Goal: Transaction & Acquisition: Purchase product/service

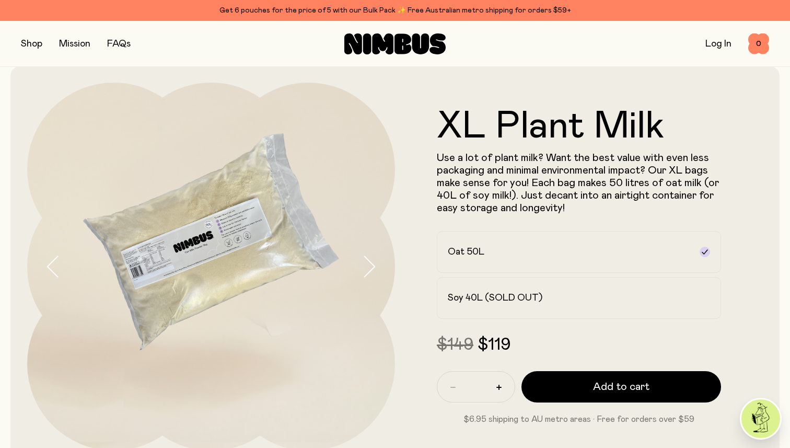
scroll to position [11, 0]
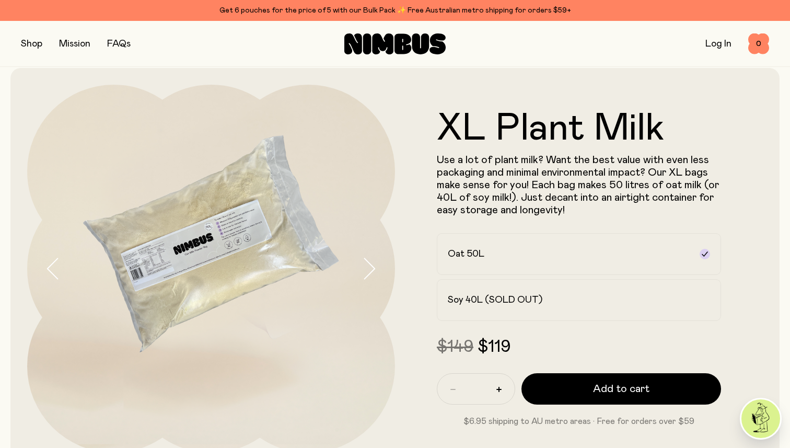
click at [216, 249] on img at bounding box center [211, 269] width 368 height 368
click at [378, 267] on button "button" at bounding box center [377, 269] width 33 height 368
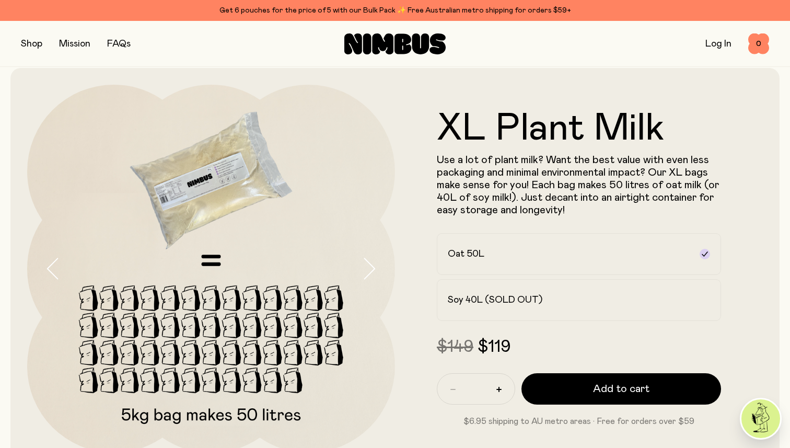
click at [378, 267] on button "button" at bounding box center [377, 269] width 33 height 368
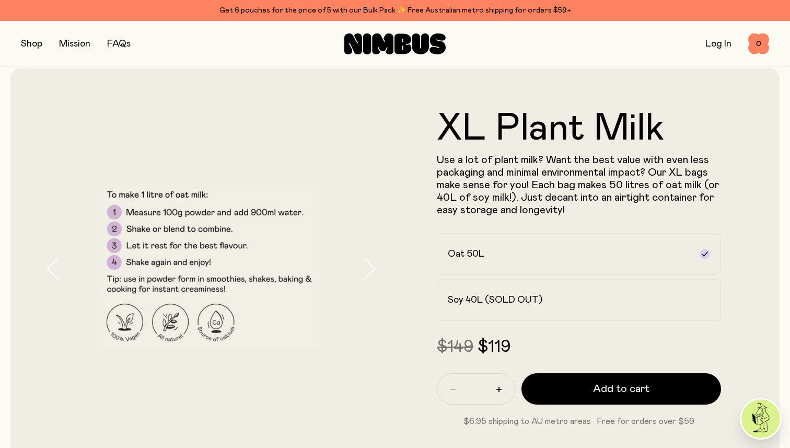
click at [378, 267] on button "button" at bounding box center [377, 269] width 33 height 368
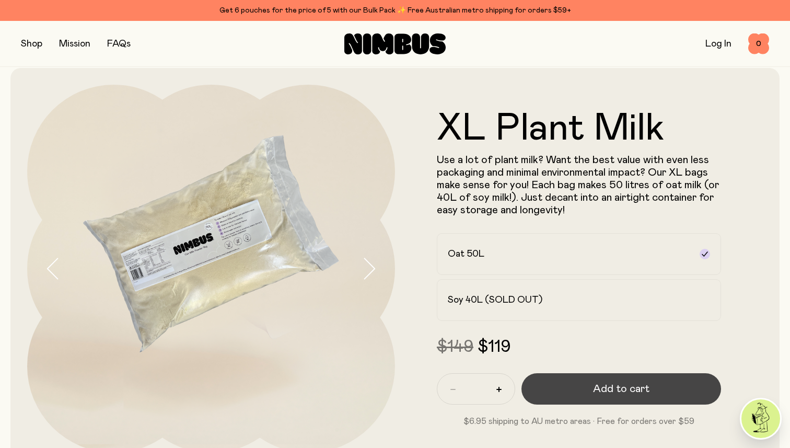
click at [638, 396] on button "Add to cart" at bounding box center [620, 388] width 199 height 31
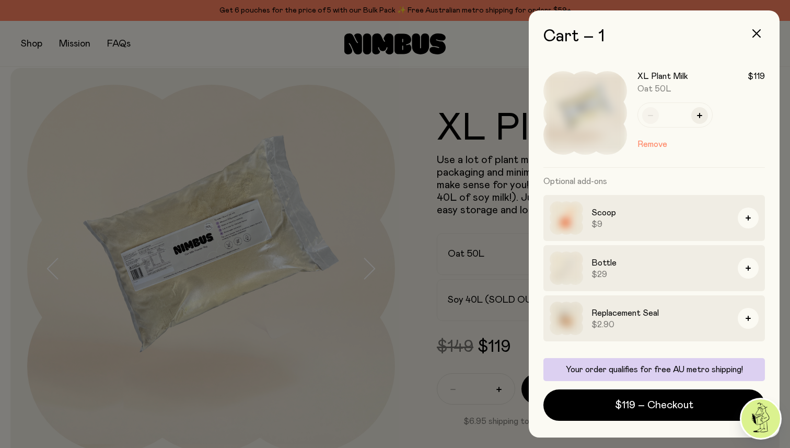
scroll to position [0, 0]
click at [759, 34] on icon "button" at bounding box center [756, 33] width 8 height 8
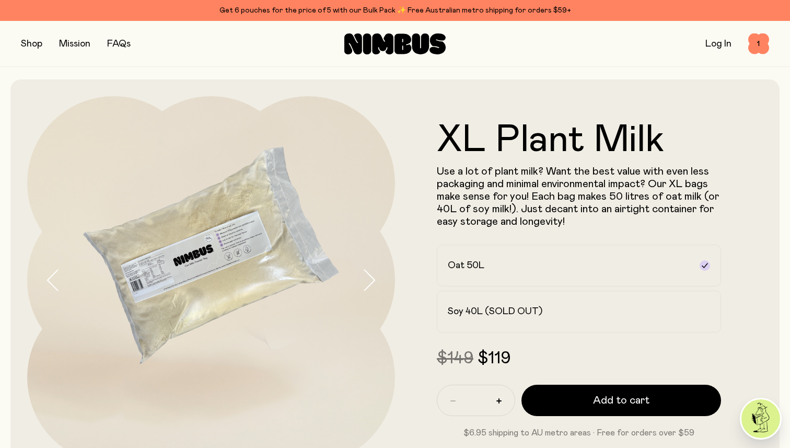
click at [28, 42] on button "button" at bounding box center [31, 44] width 21 height 15
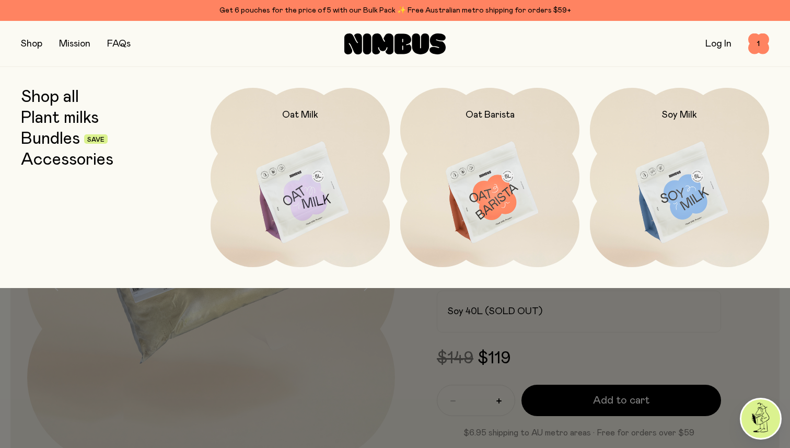
click at [68, 163] on link "Accessories" at bounding box center [67, 159] width 92 height 19
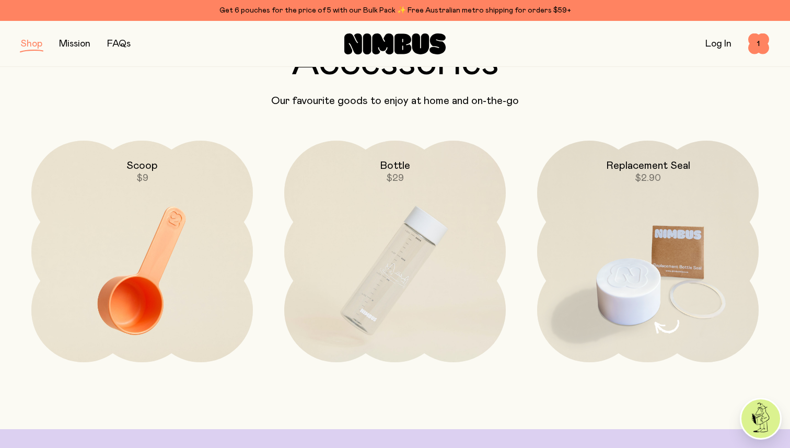
scroll to position [89, 0]
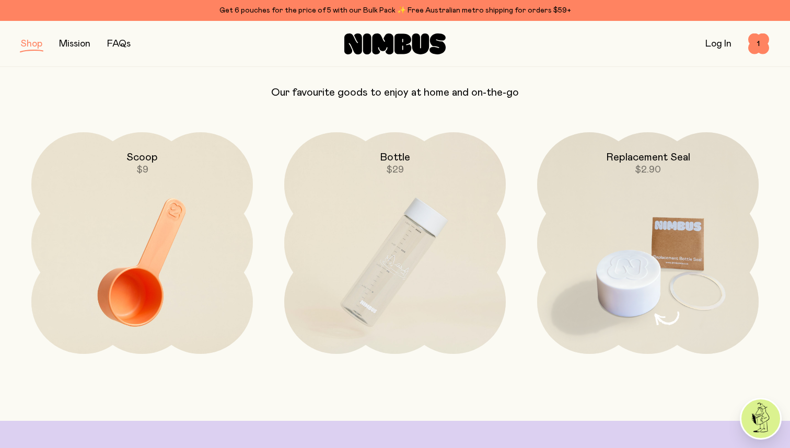
click at [647, 278] on img at bounding box center [647, 262] width 221 height 260
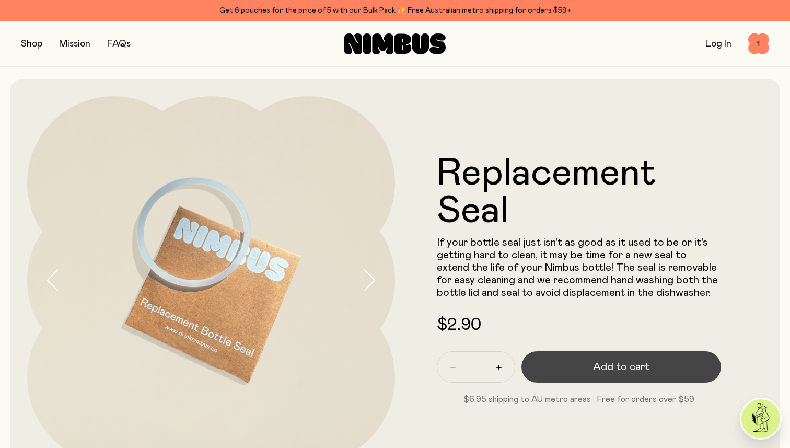
click at [598, 357] on button "Add to cart" at bounding box center [620, 366] width 199 height 31
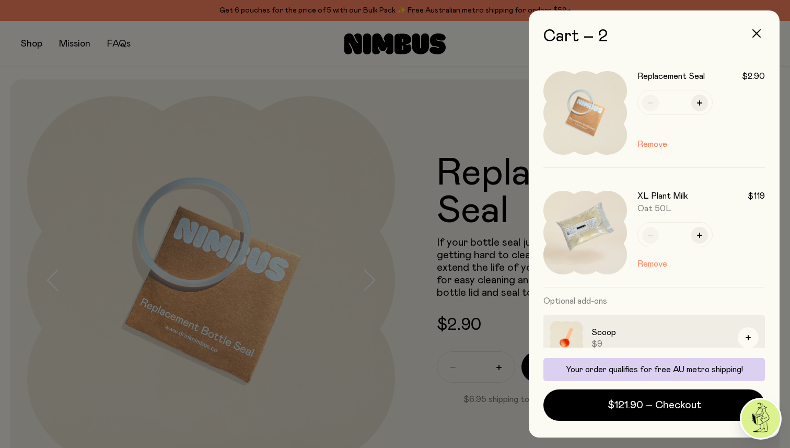
scroll to position [63, 0]
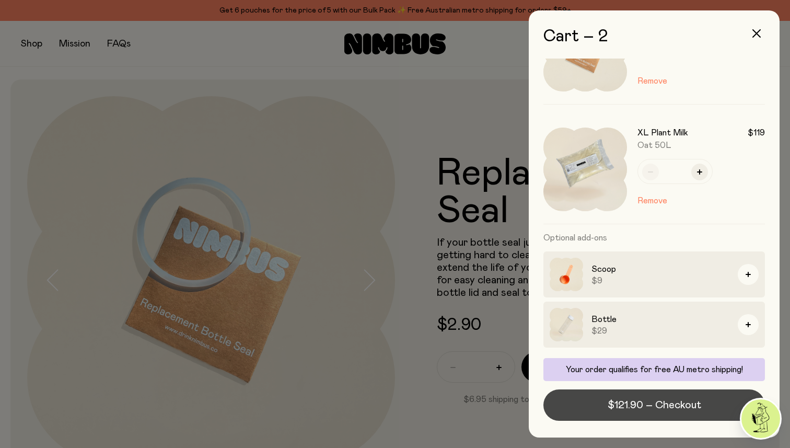
click at [654, 396] on button "$121.90 – Checkout" at bounding box center [653, 404] width 221 height 31
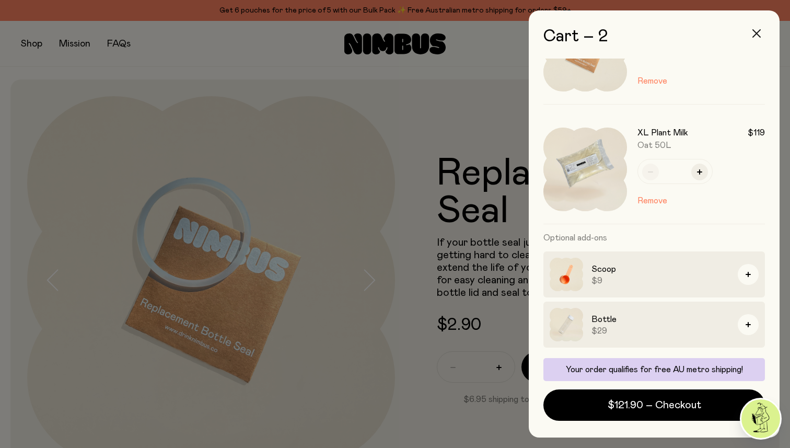
click at [756, 32] on icon "button" at bounding box center [756, 33] width 8 height 8
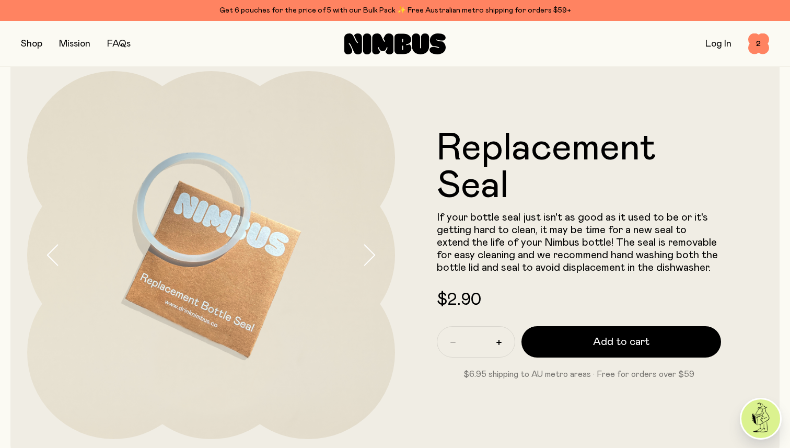
scroll to position [56, 0]
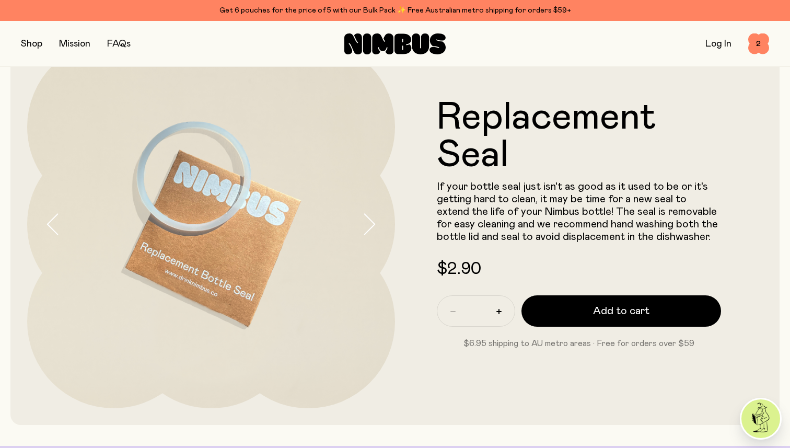
click at [37, 42] on button "button" at bounding box center [31, 44] width 21 height 15
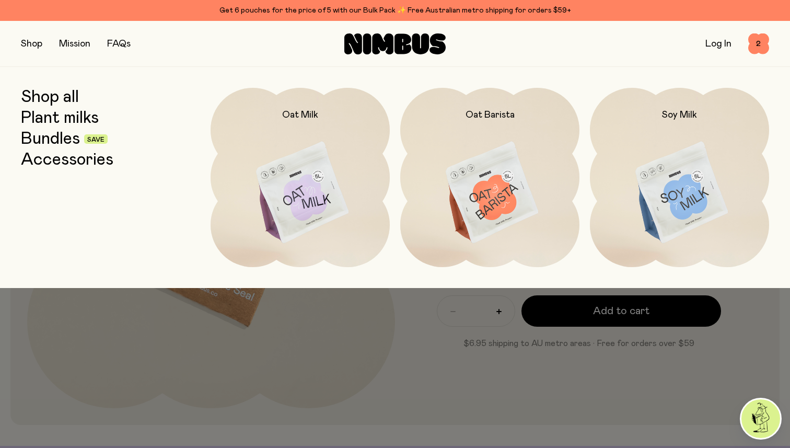
click at [52, 101] on link "Shop all" at bounding box center [50, 97] width 58 height 19
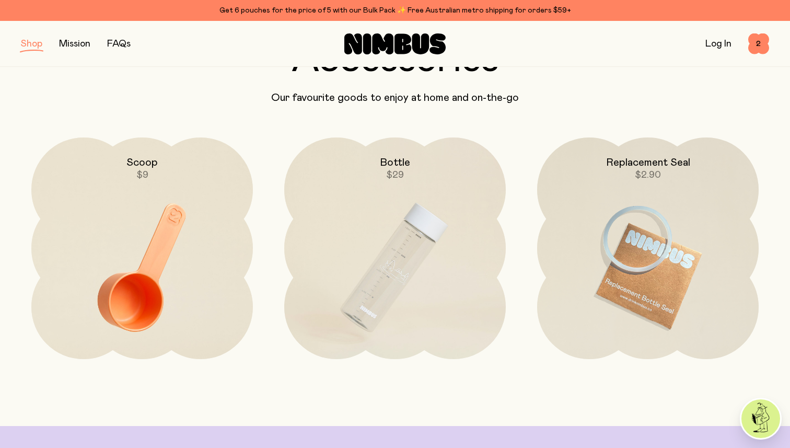
scroll to position [1688, 0]
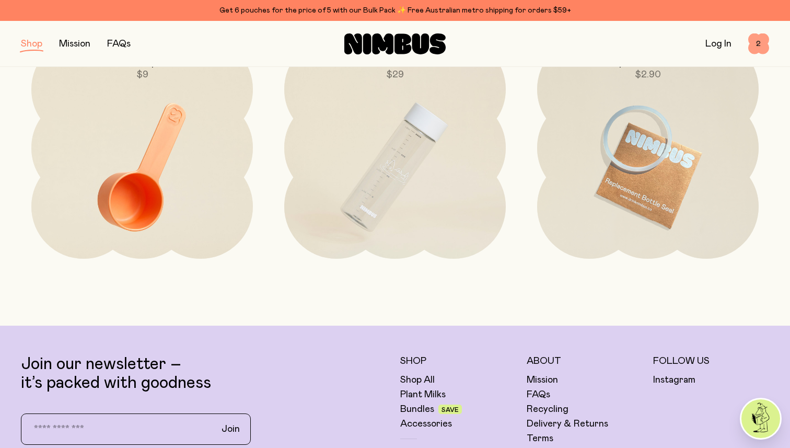
click at [754, 46] on span "2" at bounding box center [758, 43] width 21 height 21
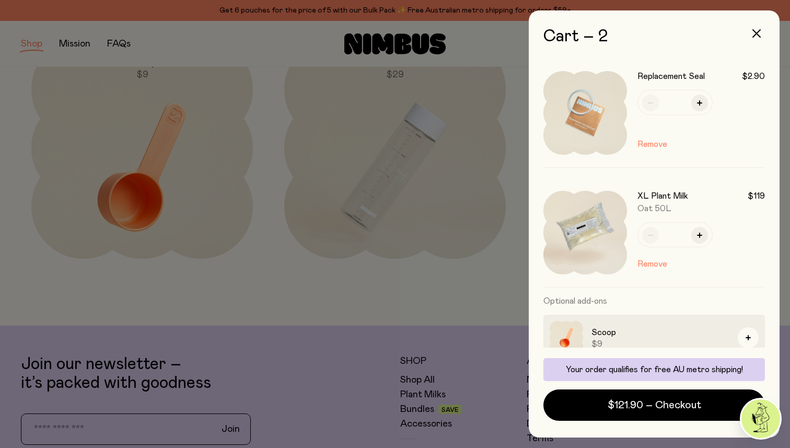
scroll to position [0, 0]
click at [661, 143] on button "Remove" at bounding box center [652, 144] width 30 height 13
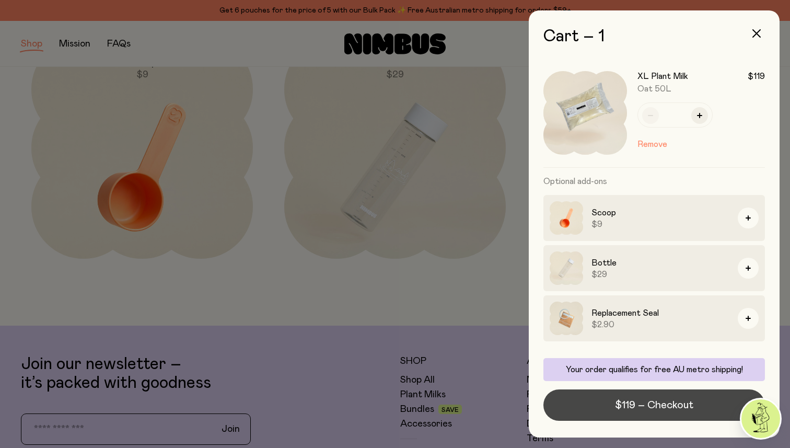
click at [659, 401] on span "$119 – Checkout" at bounding box center [654, 404] width 78 height 15
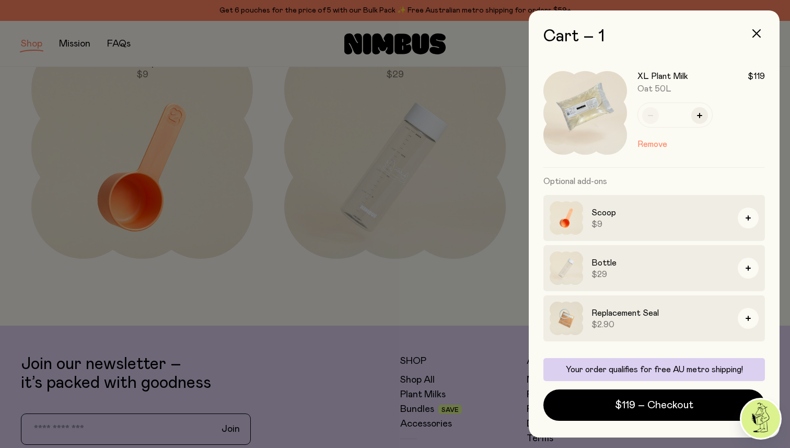
click at [70, 61] on div at bounding box center [395, 224] width 790 height 448
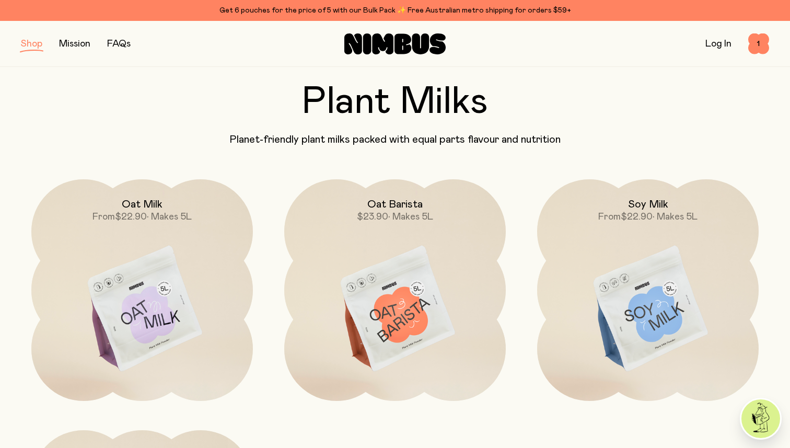
scroll to position [22, 0]
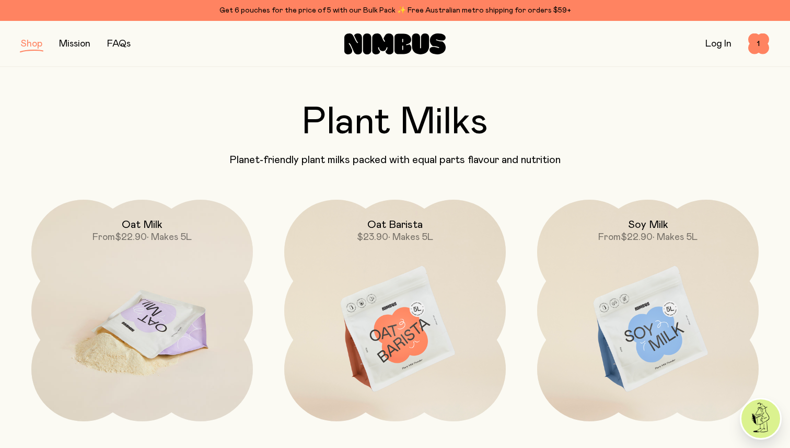
click at [101, 224] on div "Oat Milk From $22.90 • Makes 5L" at bounding box center [141, 221] width 221 height 44
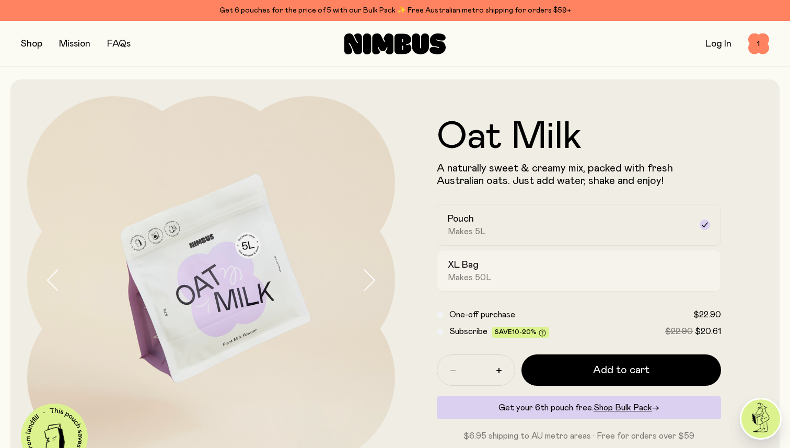
click at [497, 274] on div "XL Bag Makes 50L" at bounding box center [569, 271] width 243 height 24
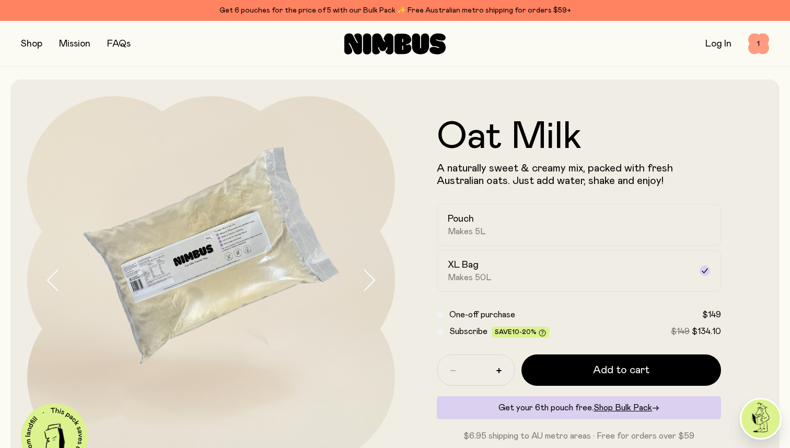
click at [756, 42] on span "1" at bounding box center [758, 43] width 21 height 21
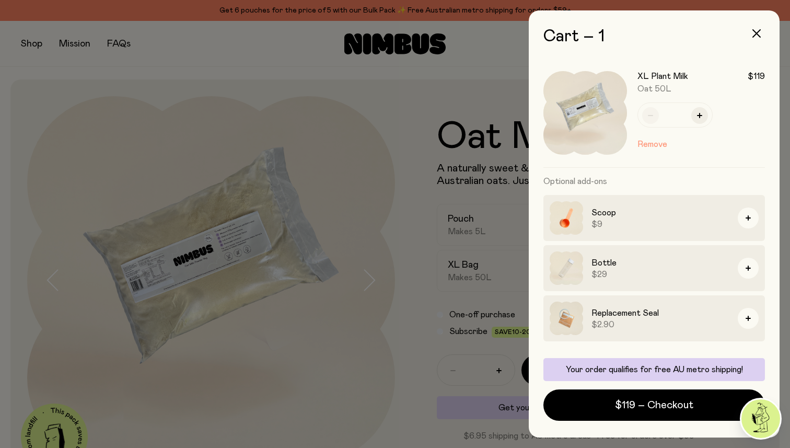
click at [649, 145] on button "Remove" at bounding box center [652, 144] width 30 height 13
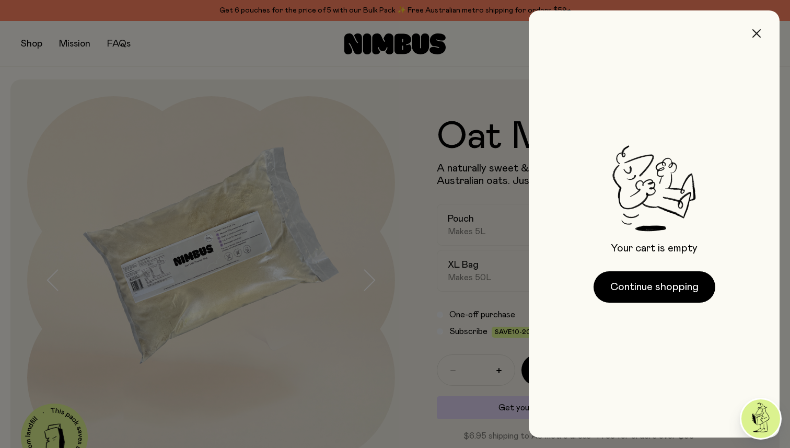
click at [755, 34] on icon "button" at bounding box center [756, 33] width 8 height 8
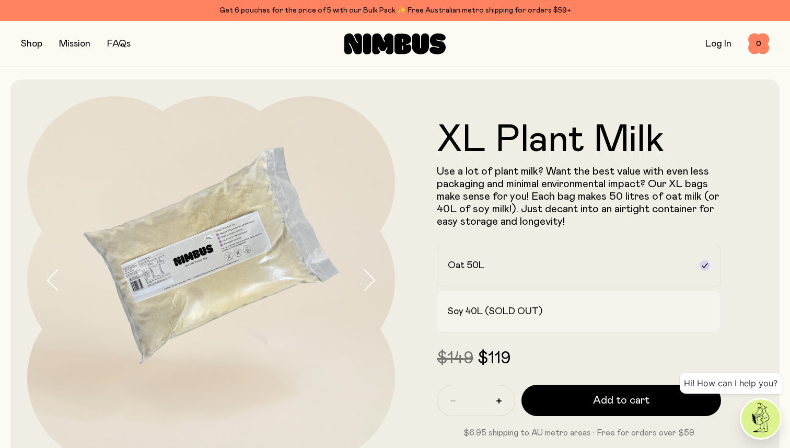
click at [640, 310] on div "Soy 40L (SOLD OUT)" at bounding box center [569, 311] width 243 height 13
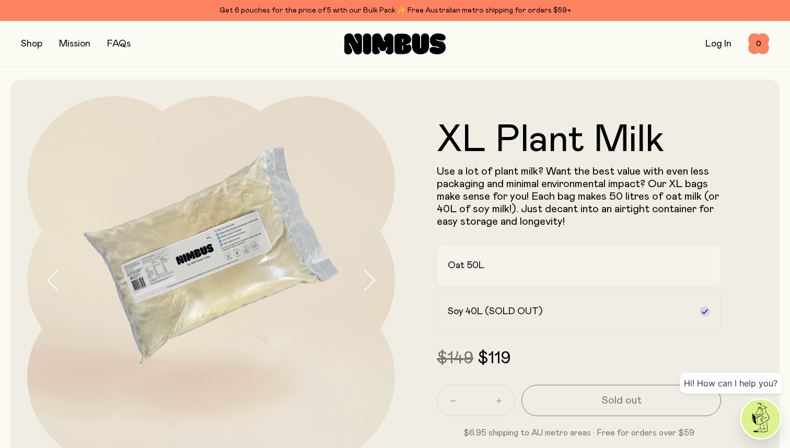
click at [650, 272] on label "Oat 50L" at bounding box center [579, 265] width 284 height 42
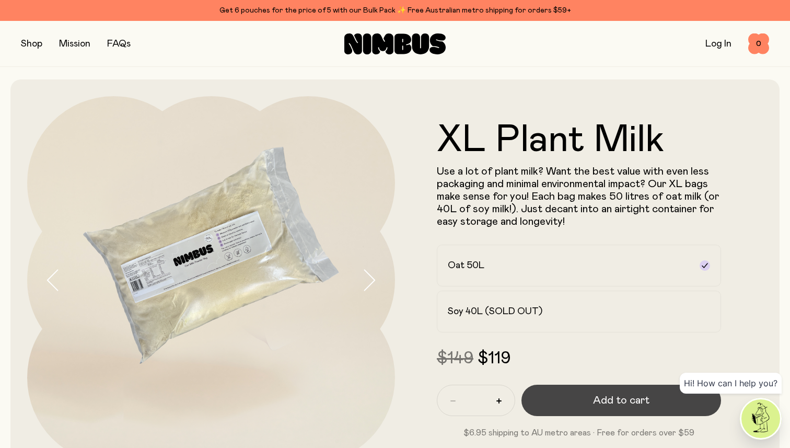
click at [629, 398] on span "Add to cart" at bounding box center [621, 400] width 56 height 15
